Goal: Task Accomplishment & Management: Use online tool/utility

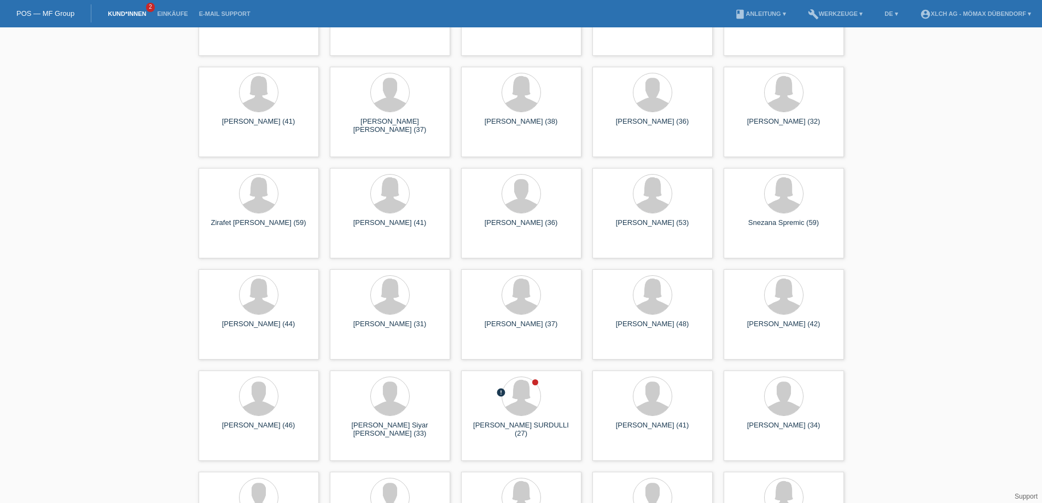
scroll to position [5633, 0]
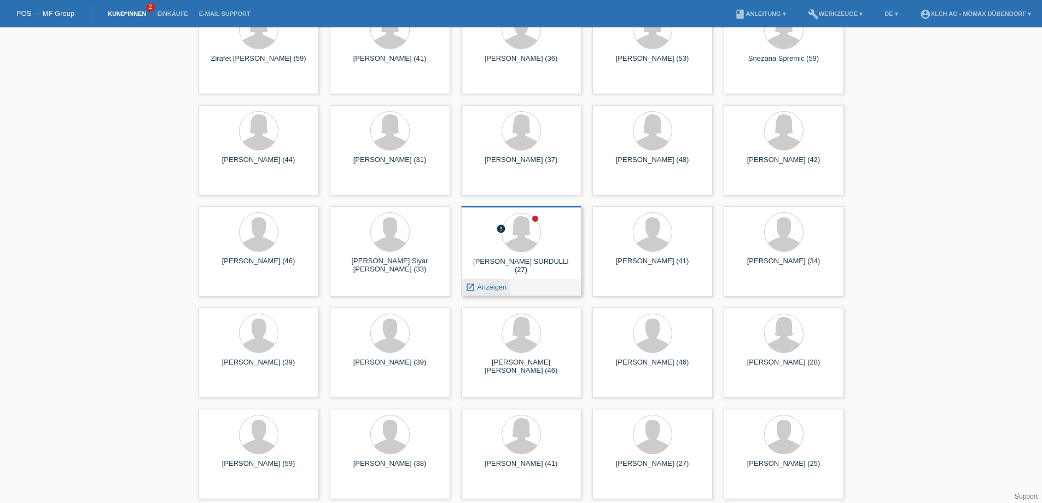
click at [495, 283] on span "Anzeigen" at bounding box center [492, 287] width 30 height 8
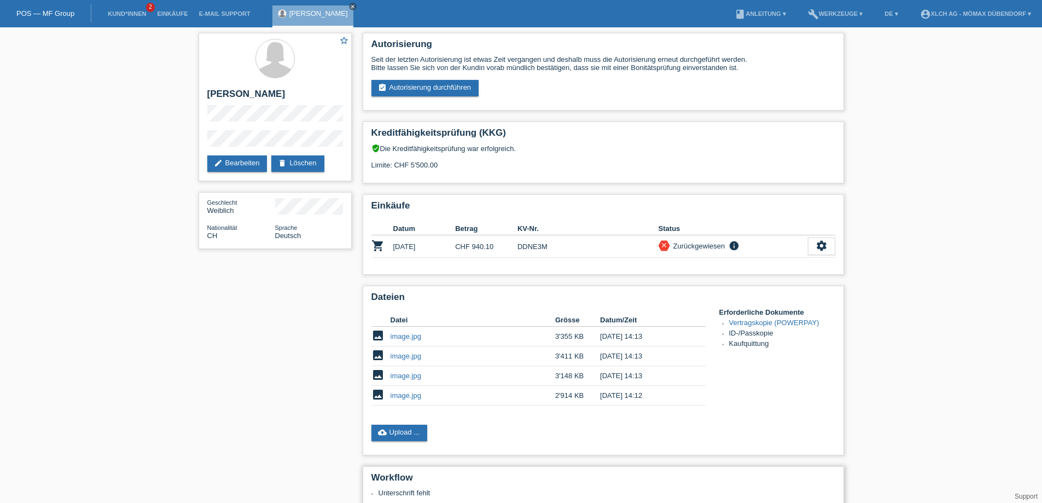
scroll to position [164, 0]
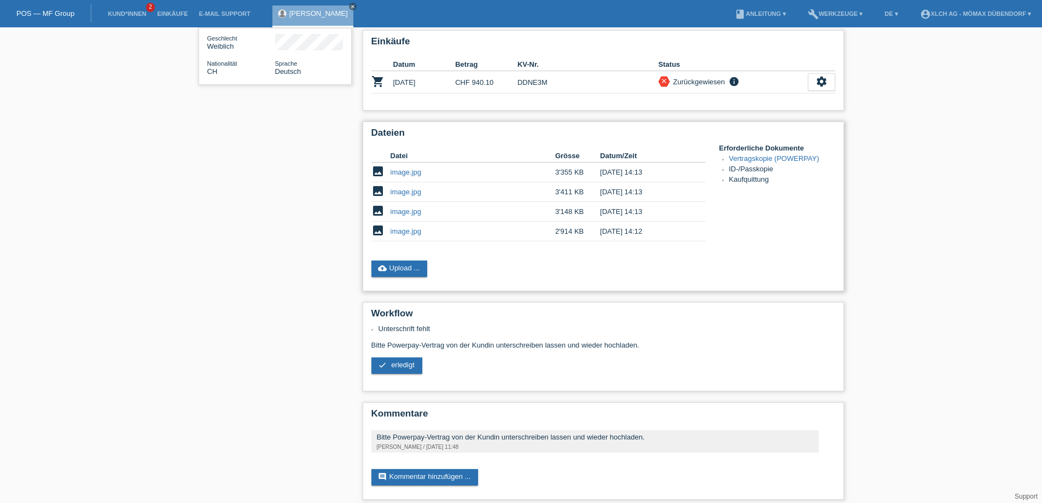
click at [405, 214] on link "image.jpg" at bounding box center [405, 211] width 31 height 8
click at [405, 234] on link "image.jpg" at bounding box center [405, 231] width 31 height 8
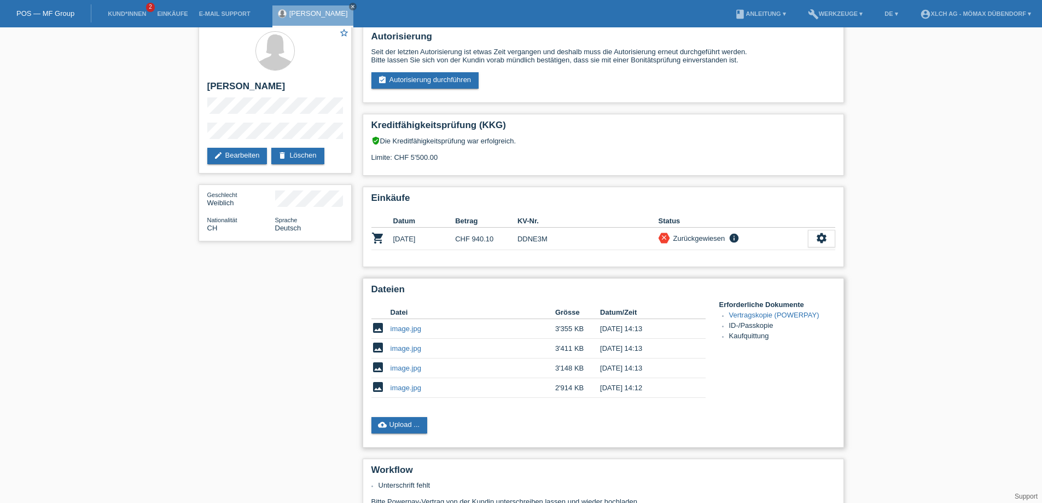
scroll to position [0, 0]
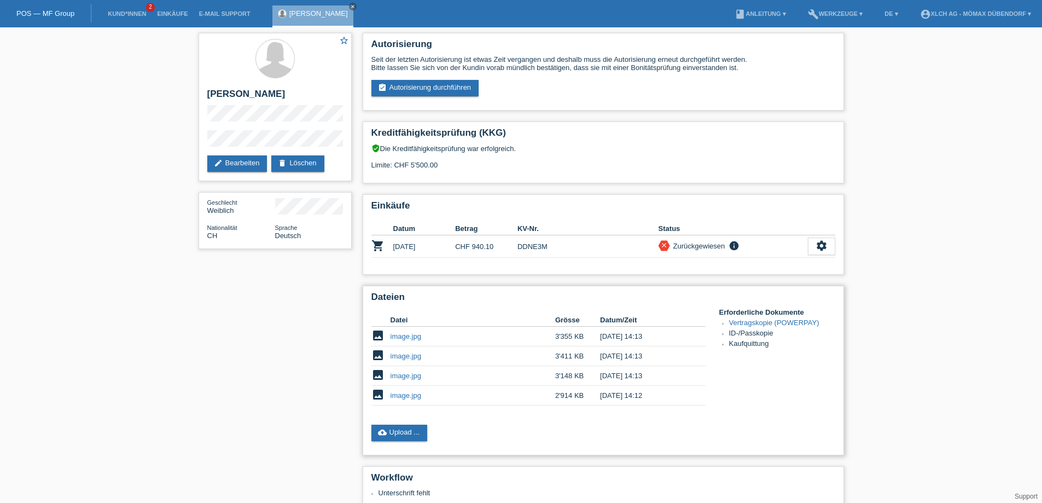
click at [393, 375] on link "image.jpg" at bounding box center [405, 375] width 31 height 8
click at [765, 318] on div "Erforderliche Dokumente Vertragskopie (POWERPAY) ID-/Passkopie Kaufquittung" at bounding box center [777, 329] width 116 height 42
click at [771, 318] on link "Vertragskopie (POWERPAY)" at bounding box center [774, 322] width 90 height 8
click at [419, 375] on link "image.jpg" at bounding box center [405, 375] width 31 height 8
click at [782, 323] on link "Vertragskopie (POWERPAY)" at bounding box center [774, 322] width 90 height 8
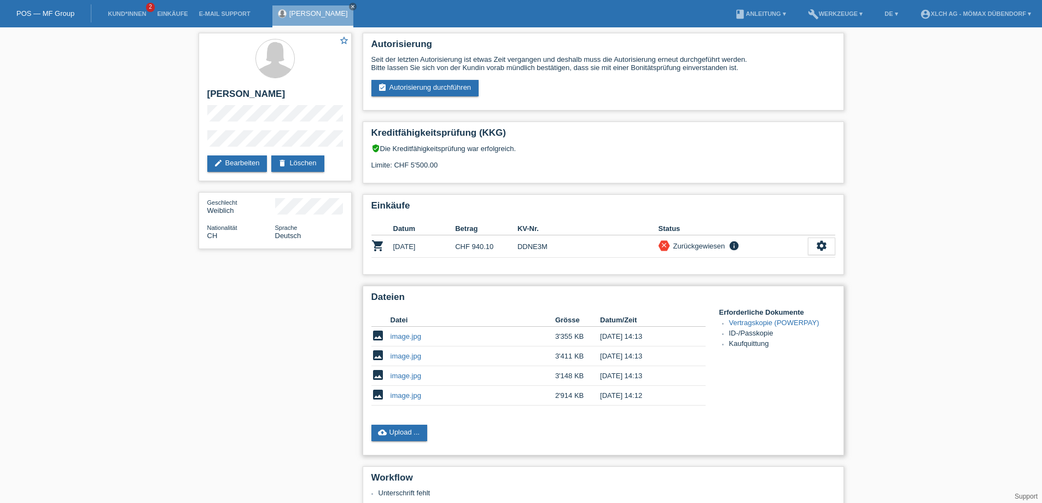
click at [395, 375] on link "image.jpg" at bounding box center [405, 375] width 31 height 8
click at [408, 429] on link "cloud_upload Upload ..." at bounding box center [399, 432] width 56 height 16
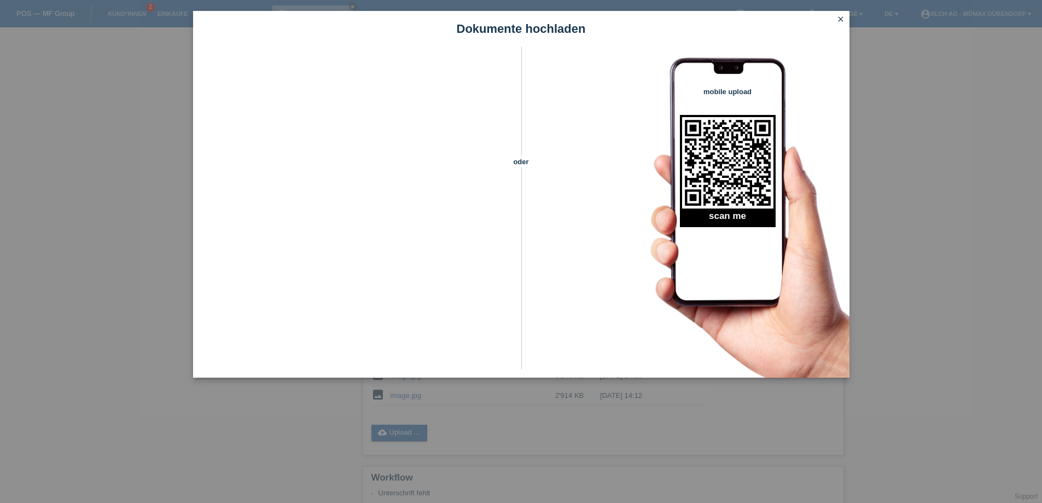
click at [845, 19] on link "close" at bounding box center [840, 20] width 14 height 13
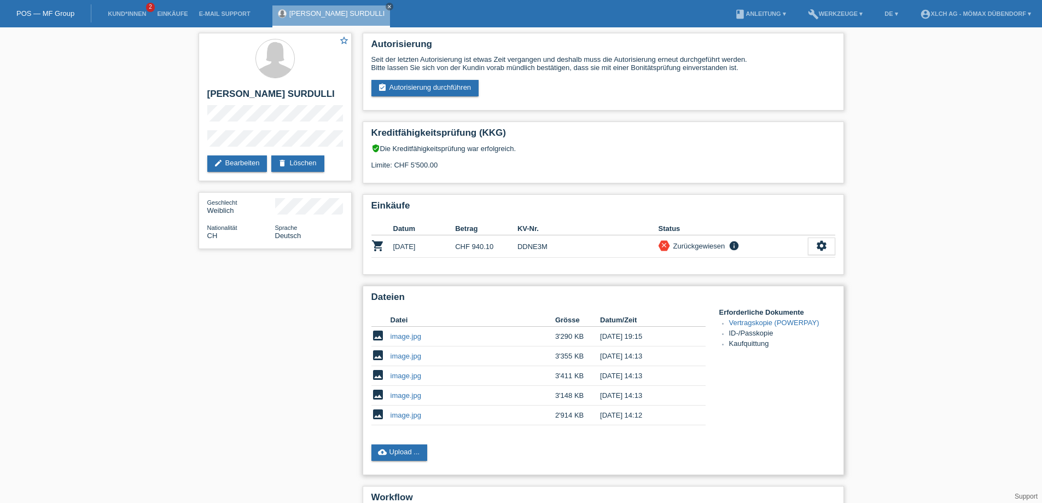
scroll to position [191, 0]
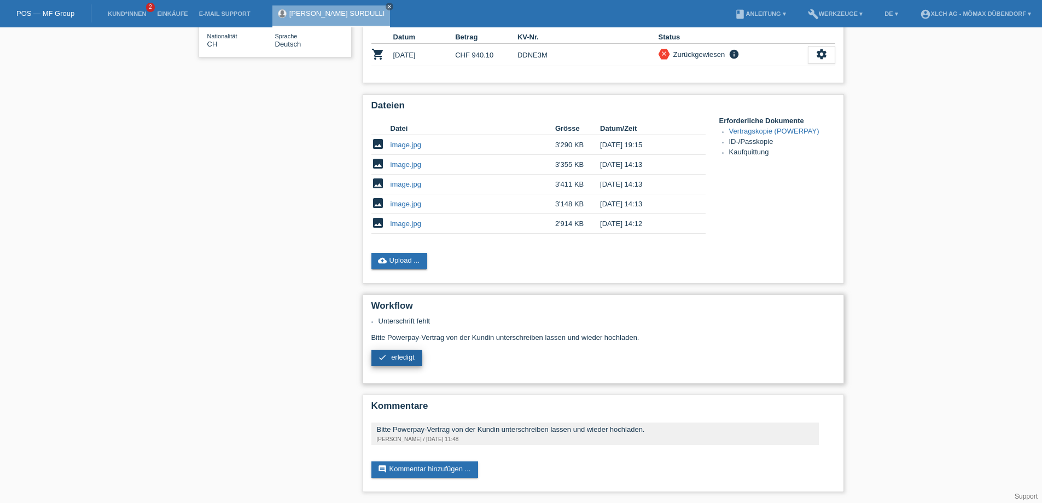
click at [401, 358] on span "erledigt" at bounding box center [403, 357] width 24 height 8
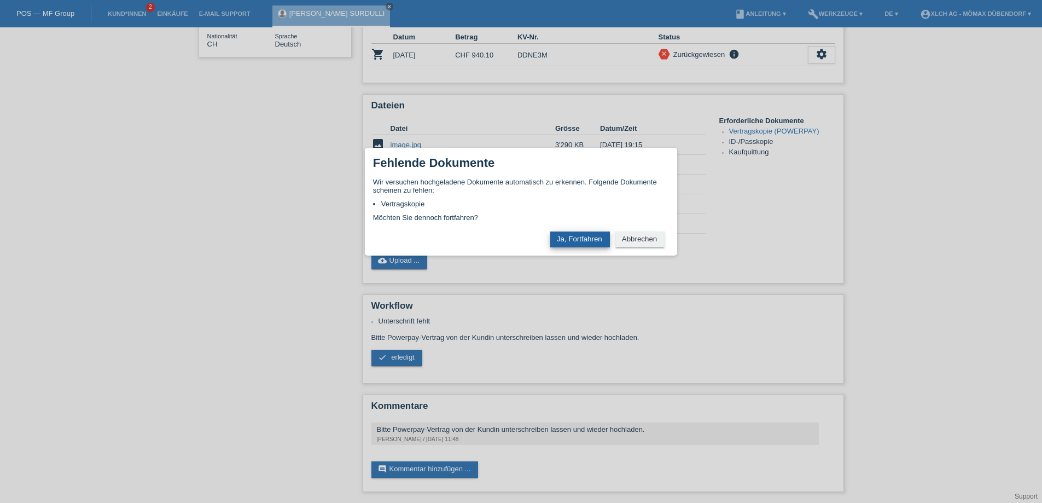
click at [586, 242] on button "Ja, Fortfahren" at bounding box center [580, 239] width 60 height 16
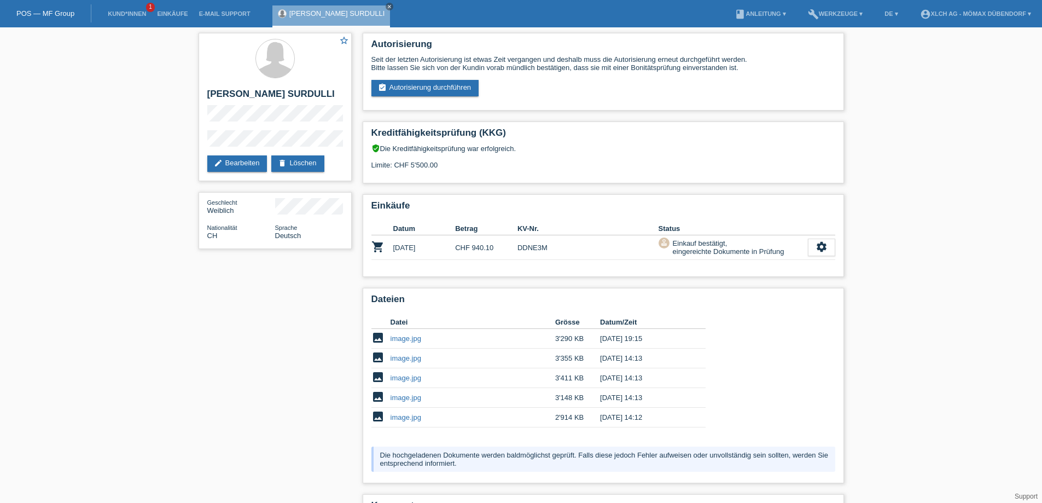
scroll to position [100, 0]
